Goal: Information Seeking & Learning: Learn about a topic

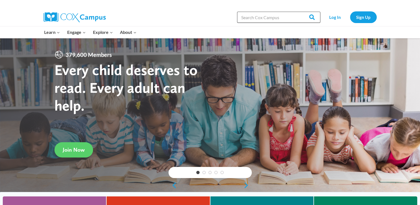
click at [279, 21] on input "Search in [URL][DOMAIN_NAME]" at bounding box center [278, 17] width 83 height 11
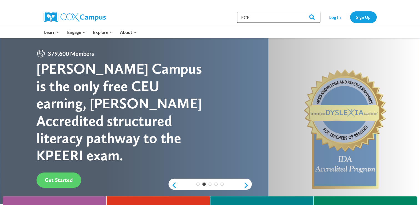
type input "ECE"
click at [299, 12] on input "Search" at bounding box center [310, 17] width 22 height 11
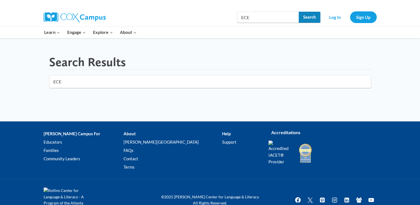
click at [313, 16] on input "Search" at bounding box center [310, 17] width 22 height 11
click at [73, 81] on input "ECE" at bounding box center [210, 81] width 322 height 13
type input "E"
type input "Easrly Childhood Education"
click button "submit" at bounding box center [0, 0] width 0 height 0
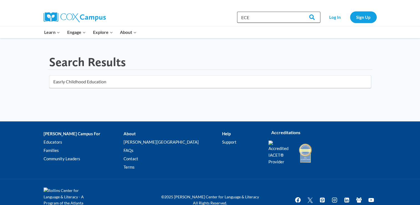
click at [254, 15] on input "ECE" at bounding box center [278, 17] width 83 height 11
type input "E"
type input "early Childhood Educatin"
click at [299, 12] on input "Search" at bounding box center [310, 17] width 22 height 11
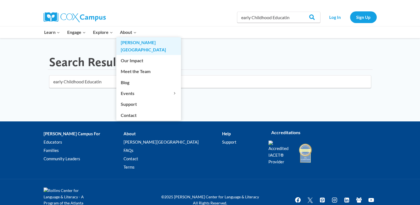
click at [127, 45] on link "[PERSON_NAME][GEOGRAPHIC_DATA]" at bounding box center [148, 46] width 65 height 18
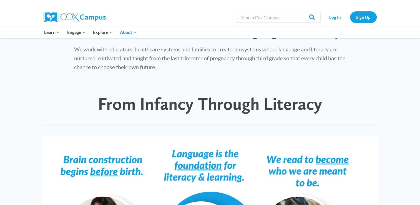
scroll to position [537, 0]
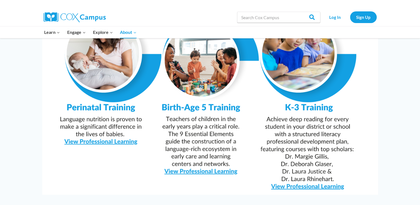
click at [178, 159] on img at bounding box center [210, 75] width 336 height 237
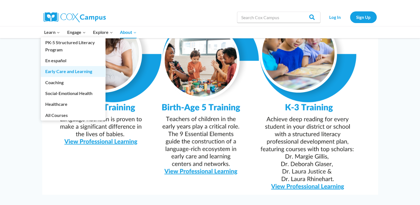
click at [54, 71] on link "Early Care and Learning" at bounding box center [73, 71] width 65 height 11
